Goal: Information Seeking & Learning: Find contact information

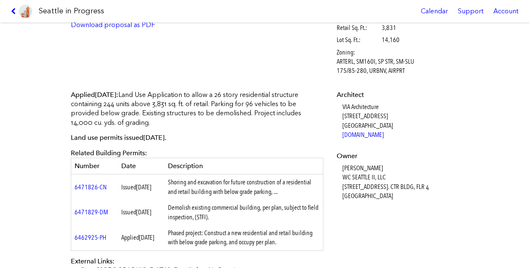
scroll to position [218, 0]
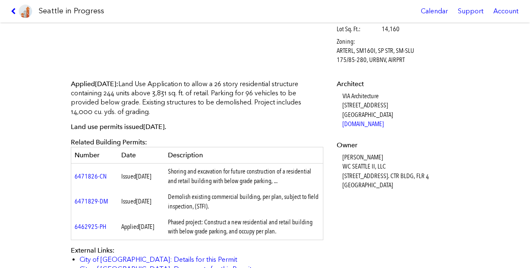
drag, startPoint x: 341, startPoint y: 157, endPoint x: 389, endPoint y: 149, distance: 49.0
click at [389, 149] on dl "Architect VIA Architecture [STREET_ADDRESS] [DOMAIN_NAME] Owner [PERSON_NAME] W…" at bounding box center [397, 135] width 120 height 111
drag, startPoint x: 389, startPoint y: 149, endPoint x: 337, endPoint y: 161, distance: 53.9
click at [337, 161] on dl "Architect VIA Architecture [STREET_ADDRESS] [DOMAIN_NAME] Owner [PERSON_NAME] W…" at bounding box center [397, 135] width 120 height 111
click at [358, 154] on dd "[PERSON_NAME] WC SEATTLE II, LLC [STREET_ADDRESS]. [GEOGRAPHIC_DATA], [GEOGRAPH…" at bounding box center [400, 172] width 115 height 38
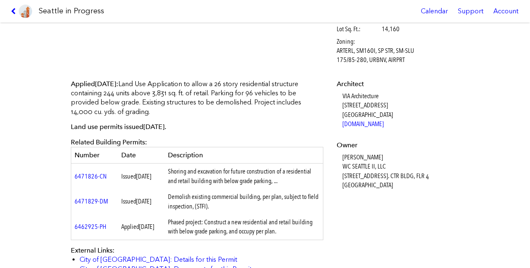
click at [343, 156] on dd "[PERSON_NAME] WC SEATTLE II, LLC [STREET_ADDRESS]. [GEOGRAPHIC_DATA], [GEOGRAPH…" at bounding box center [400, 172] width 115 height 38
drag, startPoint x: 339, startPoint y: 157, endPoint x: 383, endPoint y: 149, distance: 44.0
click at [383, 149] on dl "Architect VIA Architecture [STREET_ADDRESS] [DOMAIN_NAME] Owner [PERSON_NAME] W…" at bounding box center [397, 135] width 120 height 111
drag, startPoint x: 341, startPoint y: 156, endPoint x: 385, endPoint y: 154, distance: 44.6
click at [385, 154] on dd "[PERSON_NAME] WC SEATTLE II, LLC [STREET_ADDRESS]. [GEOGRAPHIC_DATA], [GEOGRAPH…" at bounding box center [400, 172] width 115 height 38
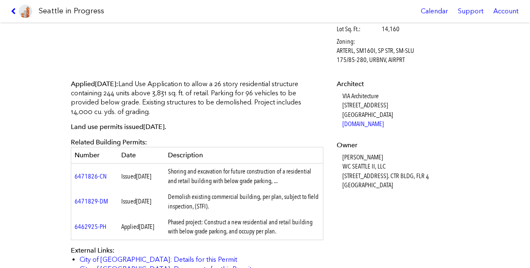
copy dd "COTT [PERSON_NAME]"
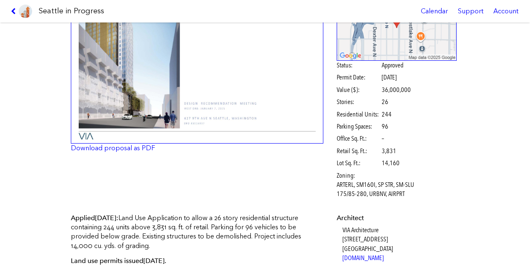
scroll to position [83, 0]
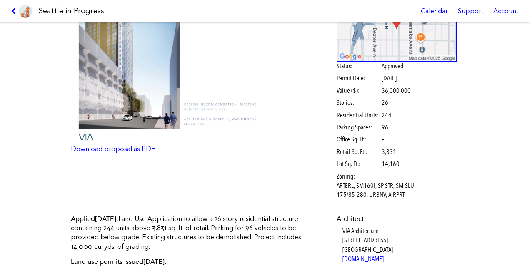
click at [261, 98] on img at bounding box center [197, 63] width 253 height 164
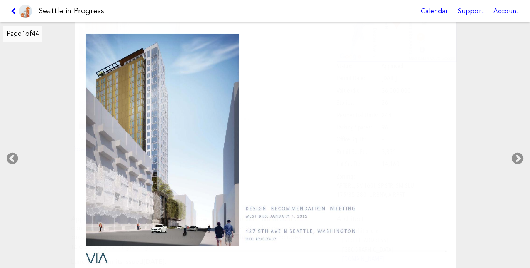
click at [518, 157] on icon at bounding box center [517, 158] width 25 height 27
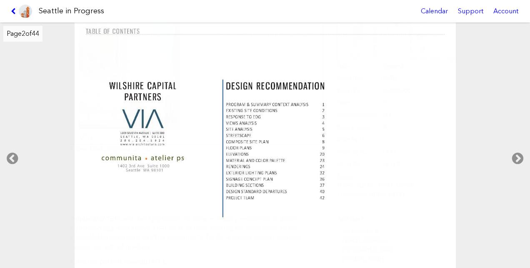
click at [518, 158] on icon at bounding box center [517, 158] width 25 height 27
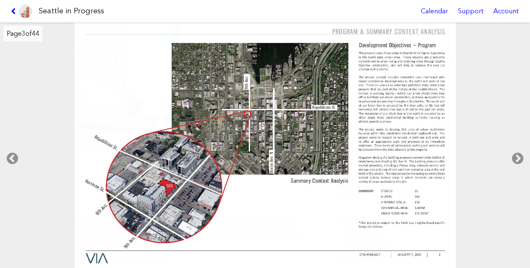
click at [521, 160] on icon at bounding box center [517, 158] width 25 height 27
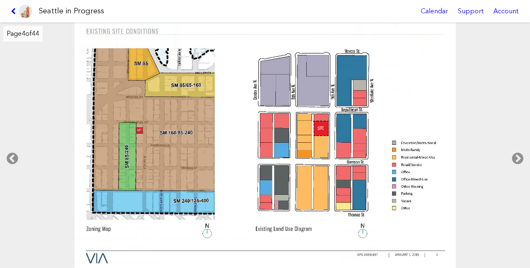
click at [519, 157] on icon at bounding box center [517, 158] width 25 height 27
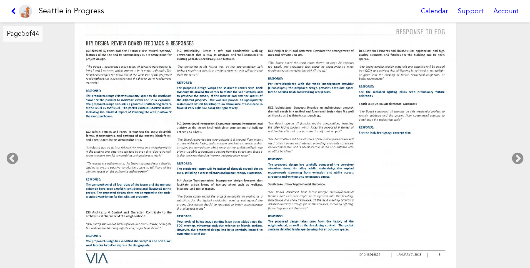
click at [349, 170] on img at bounding box center [265, 146] width 381 height 247
click at [516, 164] on icon at bounding box center [517, 158] width 25 height 27
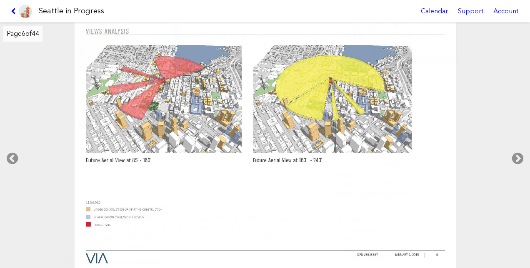
click at [514, 162] on icon at bounding box center [517, 158] width 25 height 27
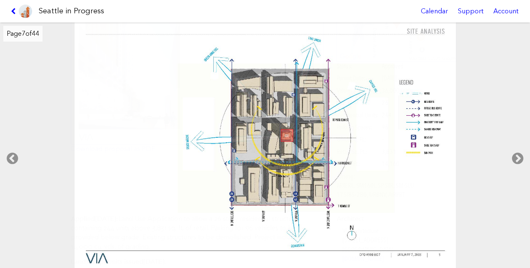
click at [514, 162] on icon at bounding box center [517, 158] width 25 height 27
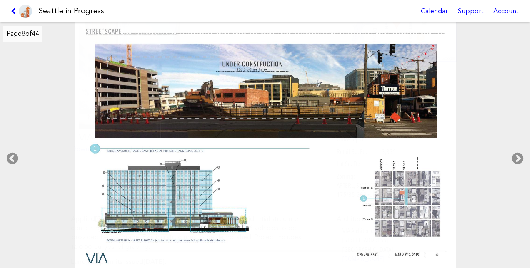
click at [514, 162] on icon at bounding box center [517, 158] width 25 height 27
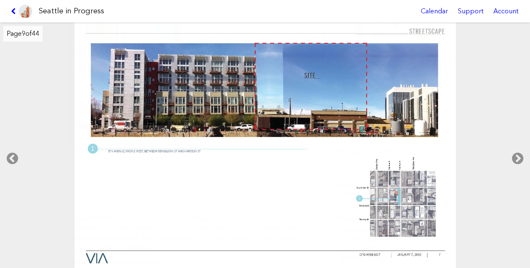
click at [514, 162] on icon at bounding box center [517, 158] width 25 height 27
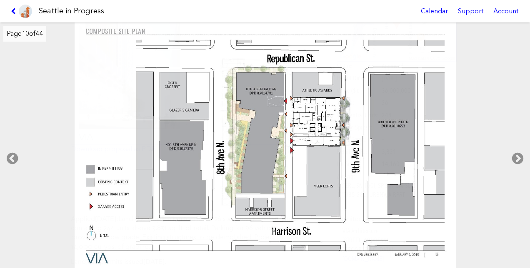
click at [514, 162] on icon at bounding box center [517, 158] width 25 height 27
click at [12, 12] on icon at bounding box center [15, 11] width 8 height 7
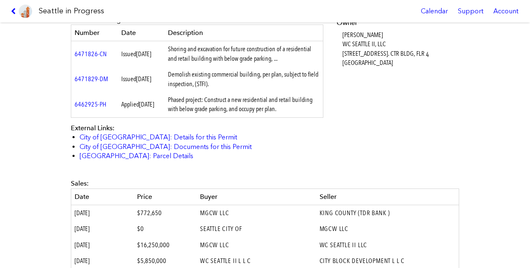
scroll to position [342, 0]
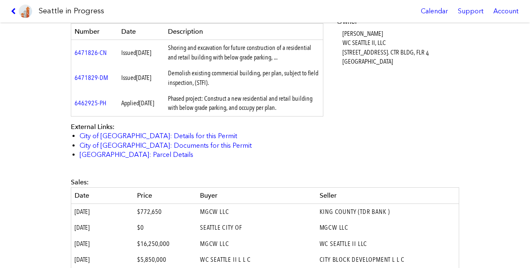
click at [119, 133] on link "City of [GEOGRAPHIC_DATA]: Details for this Permit" at bounding box center [159, 136] width 158 height 8
